Goal: Task Accomplishment & Management: Use online tool/utility

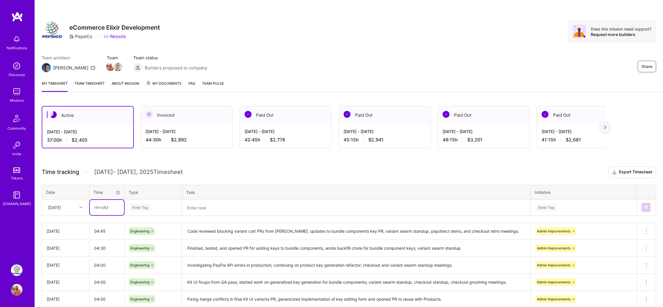
click at [107, 204] on input "text" at bounding box center [107, 207] width 34 height 15
click at [147, 203] on div "Enter Tag" at bounding box center [153, 207] width 57 height 15
click at [107, 204] on input "03:00" at bounding box center [107, 207] width 34 height 15
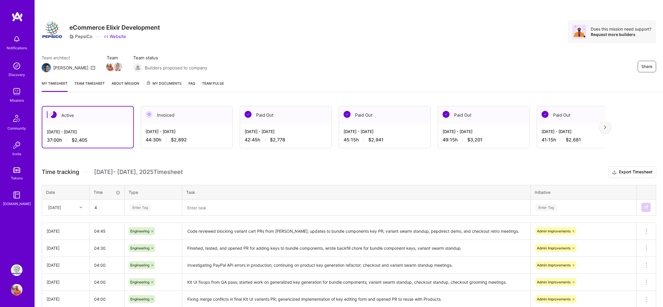
type input "04:00"
click at [151, 207] on div "Enter Tag" at bounding box center [140, 207] width 21 height 9
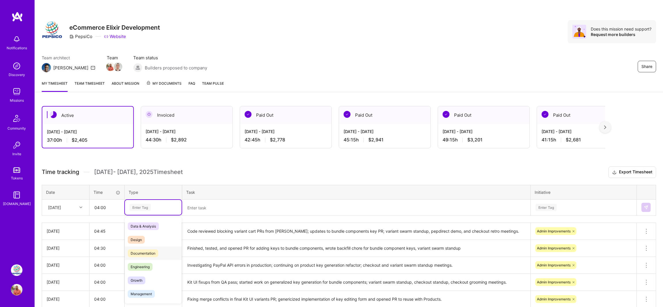
click at [141, 262] on div "Engineering" at bounding box center [153, 267] width 57 height 14
click at [216, 207] on textarea at bounding box center [356, 207] width 347 height 15
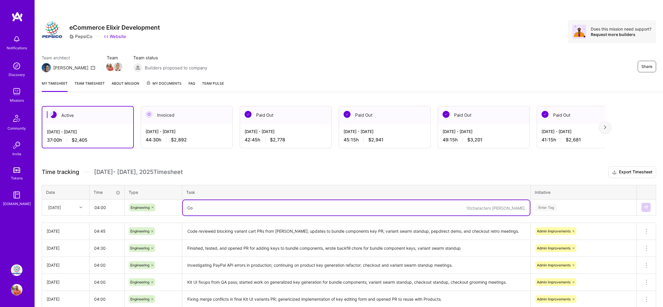
type textarea "C"
type textarea "Finished"
type textarea "More fixups for bundle key PR; code review; checkout sprint planning and 1-1 wi…"
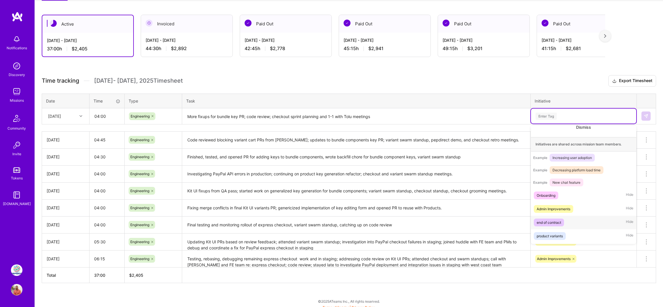
scroll to position [61, 0]
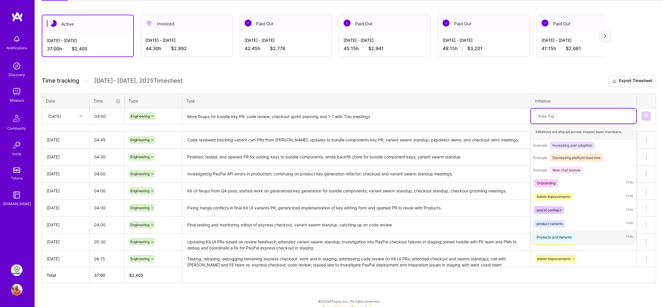
click at [558, 236] on div "Products and Variants" at bounding box center [554, 237] width 35 height 6
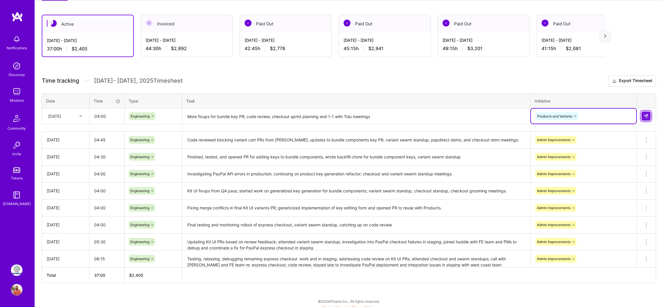
click at [643, 115] on button at bounding box center [646, 115] width 9 height 9
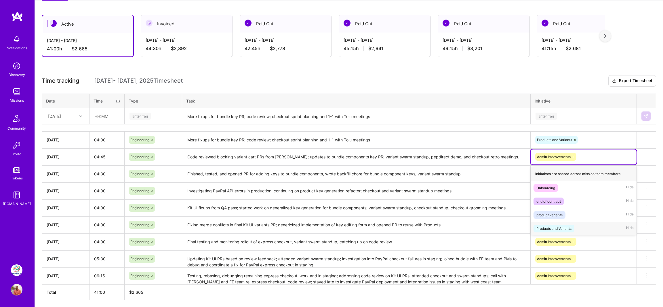
click at [545, 225] on div "Products and Variants" at bounding box center [554, 228] width 35 height 6
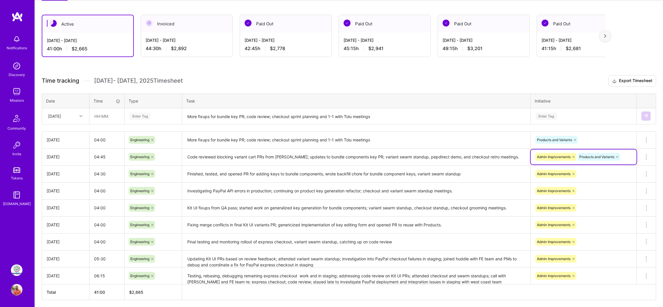
click at [574, 155] on icon at bounding box center [573, 156] width 3 height 3
click at [581, 175] on div "Admin Improvements" at bounding box center [584, 173] width 98 height 9
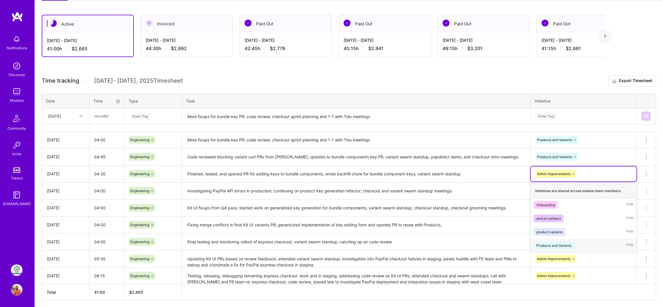
click at [554, 243] on div "Products and Variants" at bounding box center [554, 245] width 35 height 6
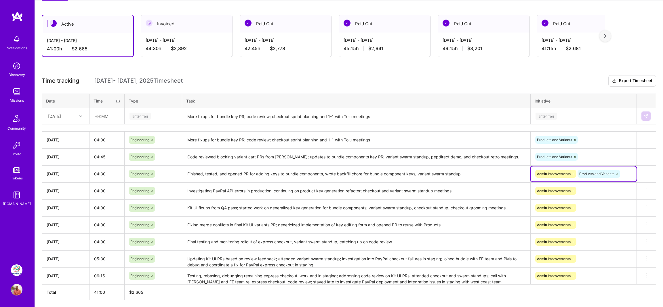
click at [590, 206] on div "Admin Improvements" at bounding box center [584, 207] width 98 height 9
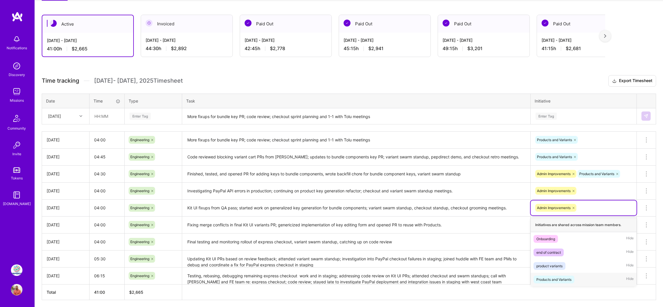
click at [553, 282] on span "Products and Variants" at bounding box center [554, 280] width 41 height 8
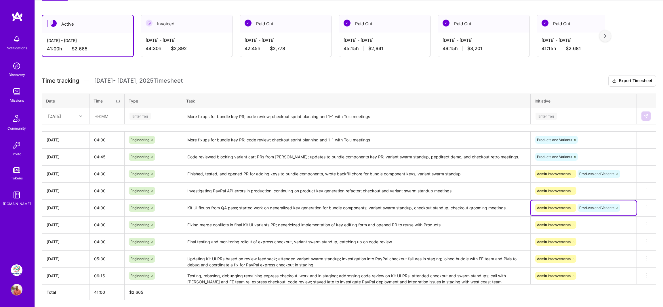
click at [583, 226] on div "Admin Improvements" at bounding box center [584, 224] width 98 height 9
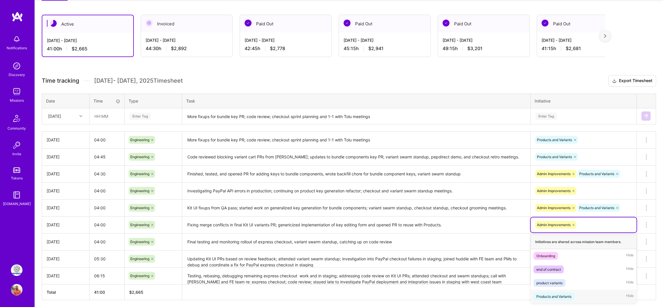
click at [560, 299] on span "Products and Variants" at bounding box center [554, 297] width 41 height 8
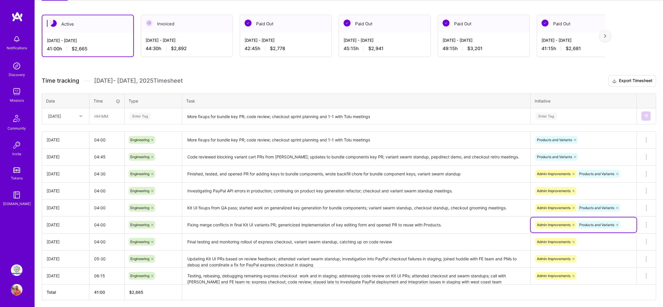
scroll to position [112, 0]
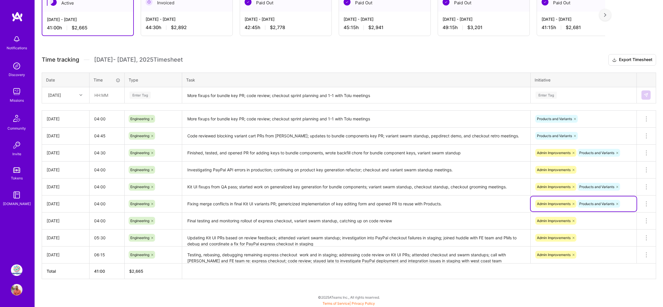
click at [597, 259] on div "Admin Improvements" at bounding box center [584, 254] width 106 height 15
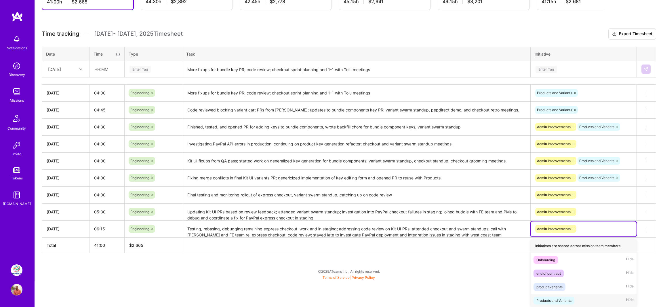
click at [554, 298] on div "Products and Variants" at bounding box center [554, 300] width 35 height 6
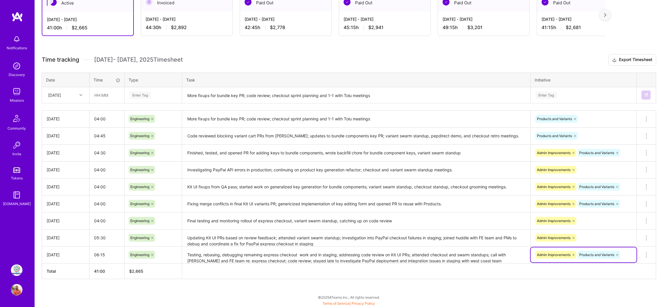
scroll to position [121, 0]
click at [593, 239] on div "Admin Improvements" at bounding box center [584, 237] width 106 height 15
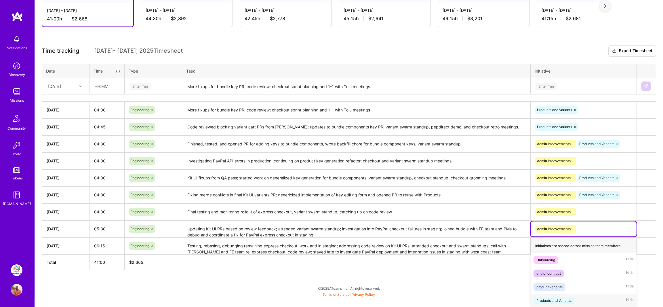
click at [558, 303] on div "Products and Variants" at bounding box center [554, 300] width 35 height 6
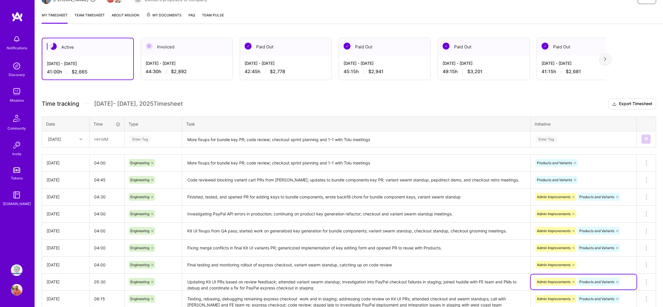
scroll to position [0, 0]
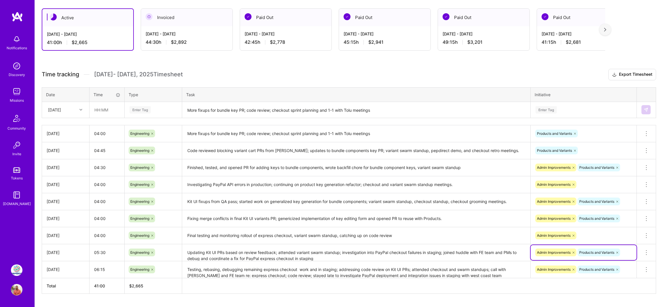
click at [285, 44] on span "$2,778" at bounding box center [277, 42] width 15 height 6
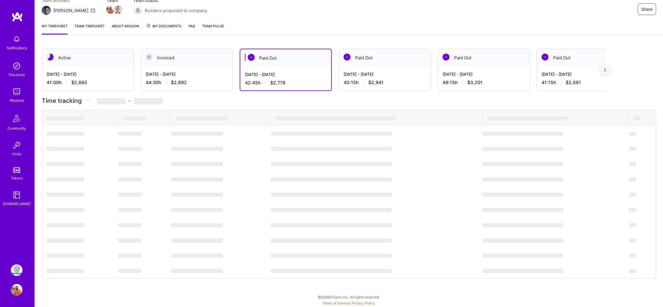
scroll to position [98, 0]
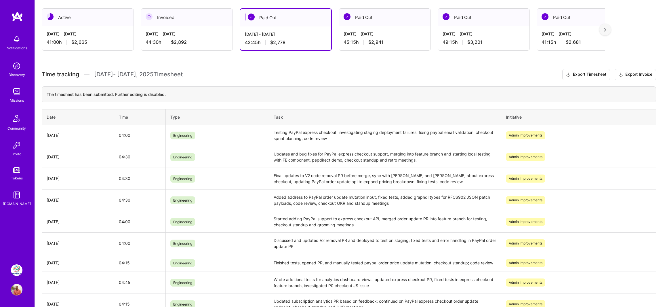
click at [100, 44] on div "41:00 h $2,665" at bounding box center [88, 42] width 82 height 6
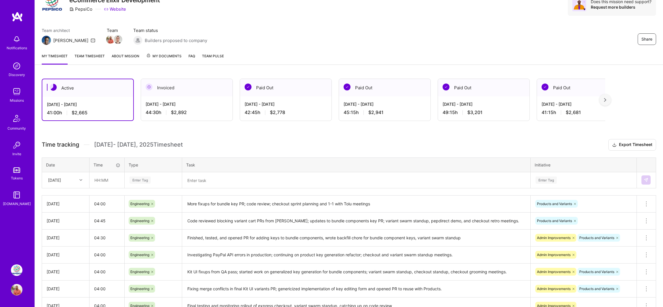
scroll to position [25, 0]
